Goal: Task Accomplishment & Management: Use online tool/utility

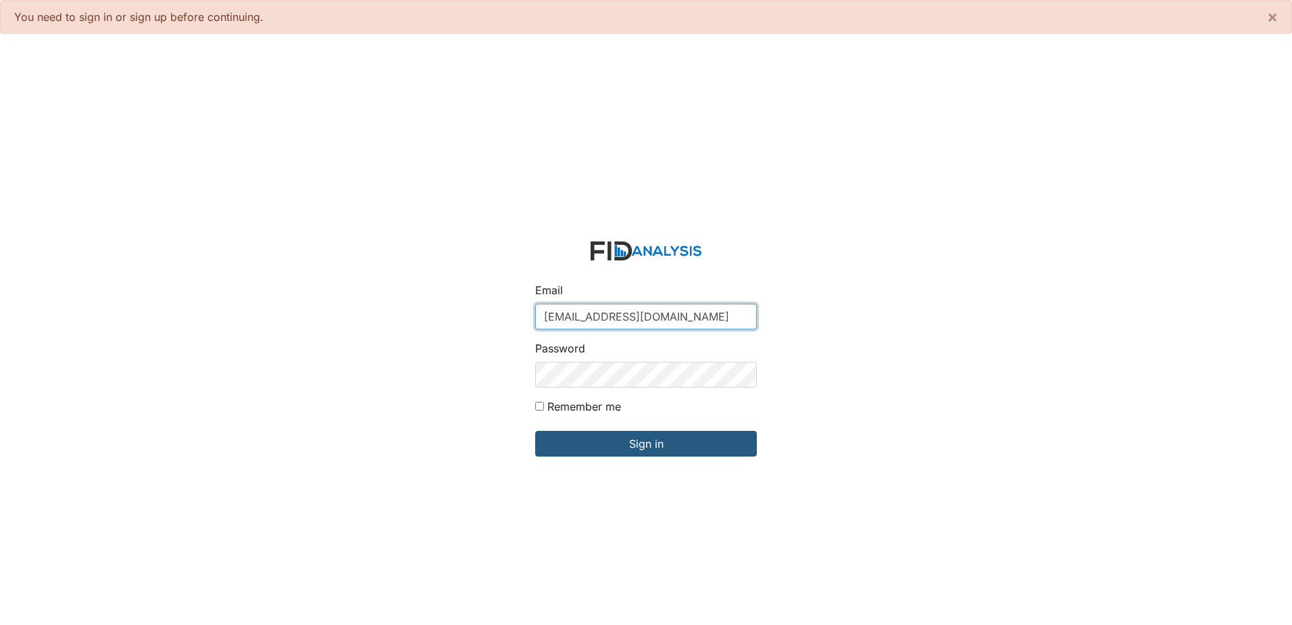
click at [650, 313] on input "jbryant@lifeincorporated.com" at bounding box center [646, 316] width 222 height 26
type input "[EMAIL_ADDRESS][DOMAIN_NAME]"
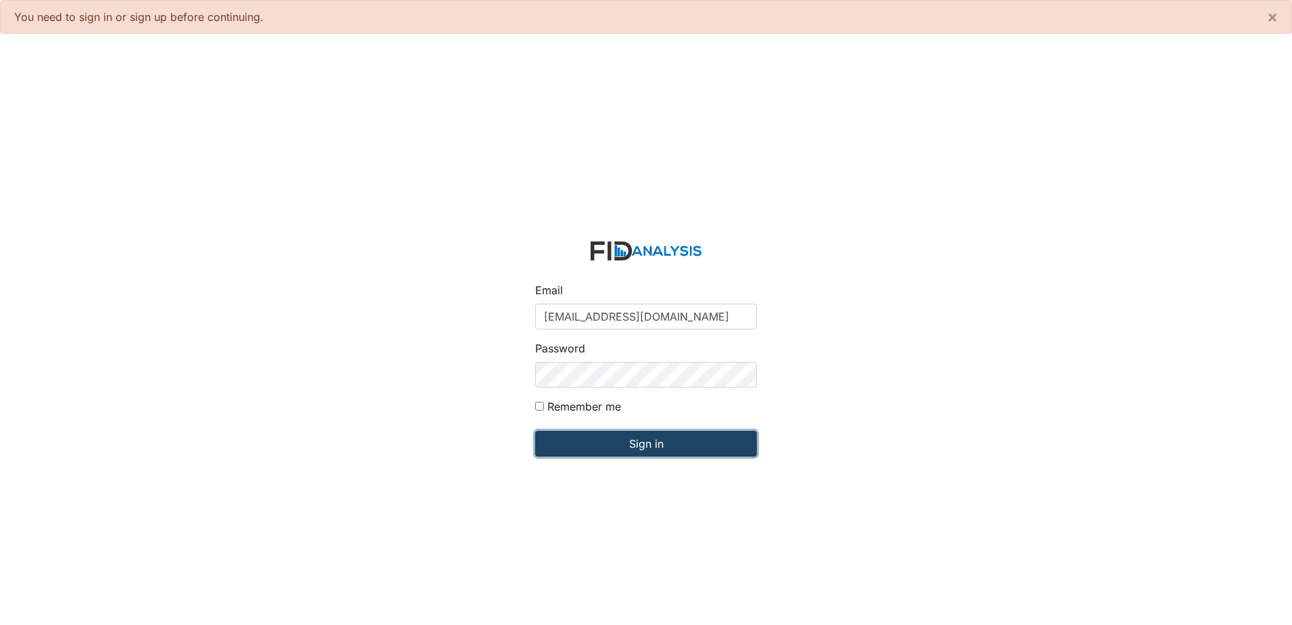
click at [647, 449] on input "Sign in" at bounding box center [646, 444] width 222 height 26
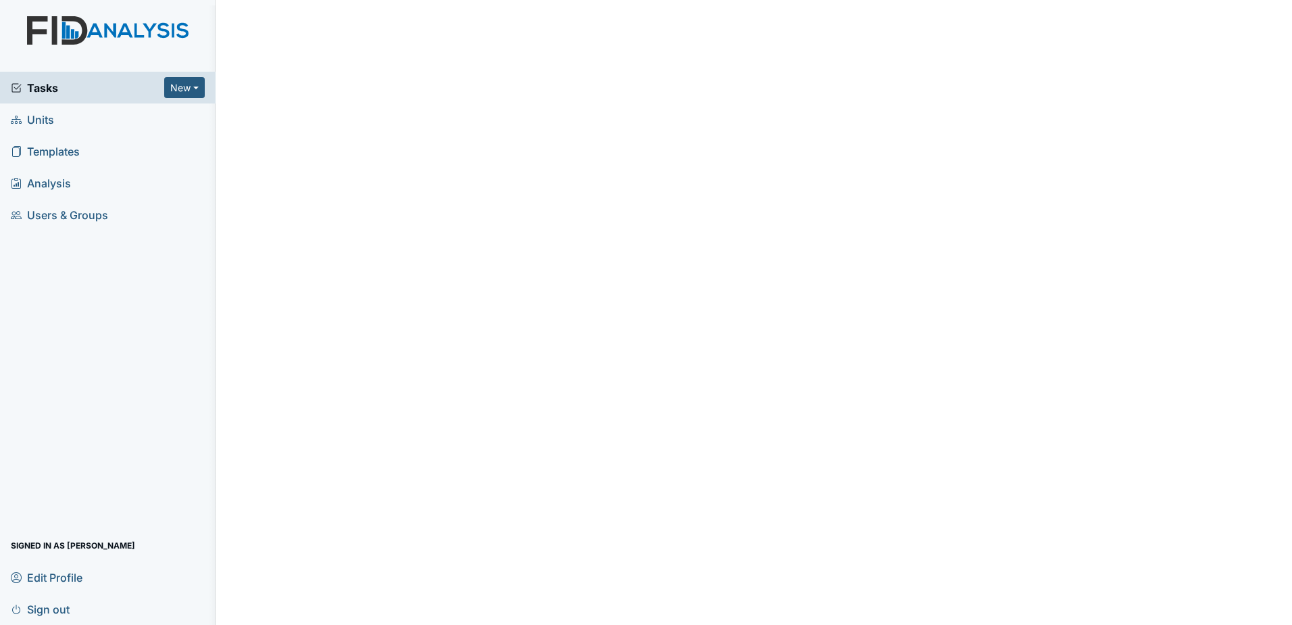
click at [99, 93] on span "Tasks" at bounding box center [87, 88] width 153 height 16
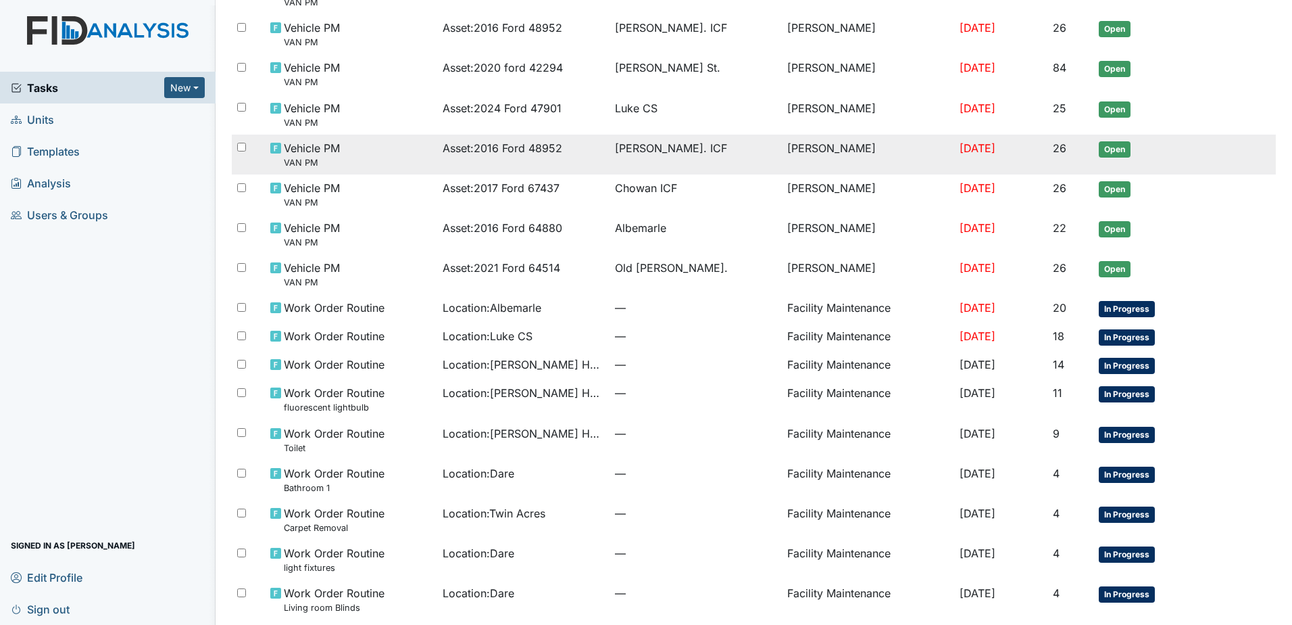
scroll to position [471, 0]
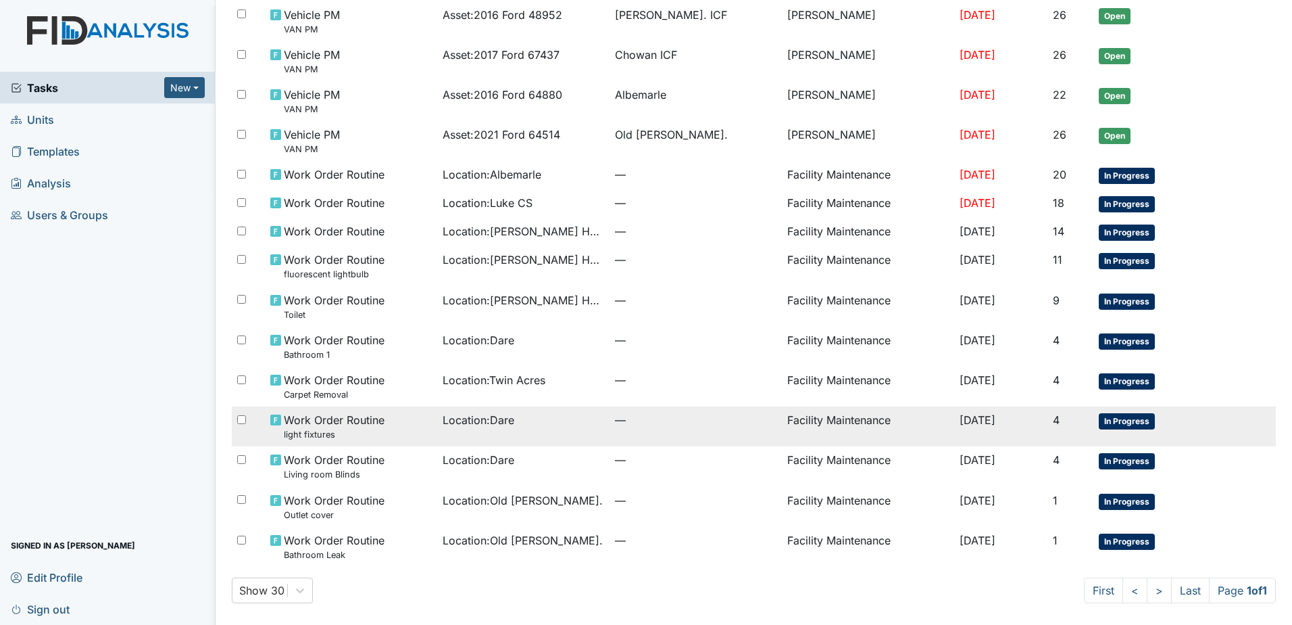
click at [516, 425] on div "Location : Dare" at bounding box center [524, 420] width 162 height 16
